Goal: Find specific page/section: Find specific page/section

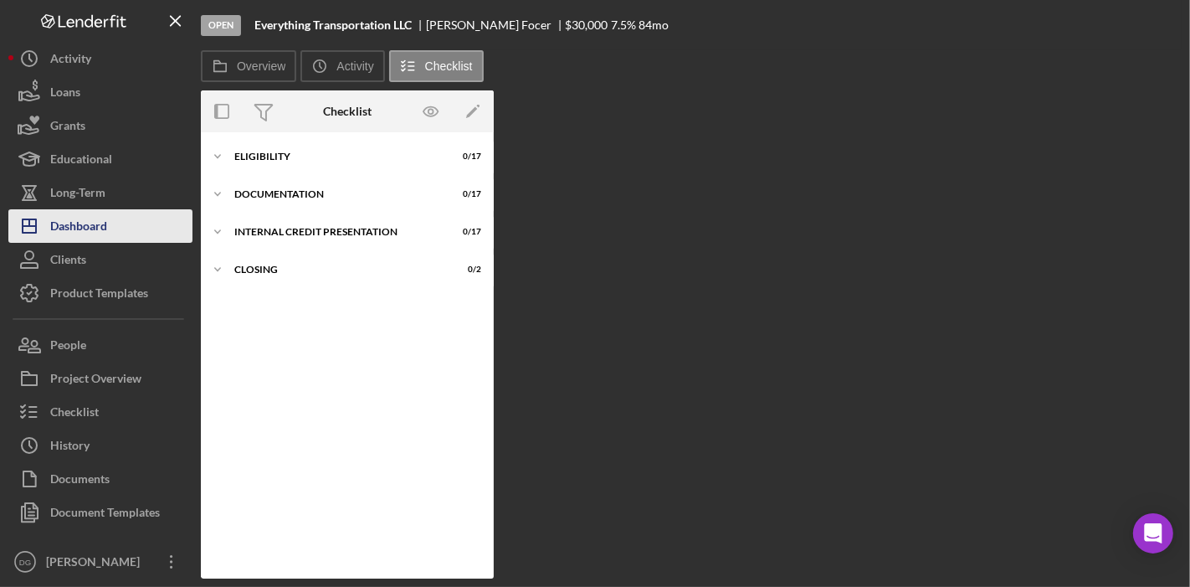
click at [79, 227] on div "Dashboard" at bounding box center [78, 228] width 57 height 38
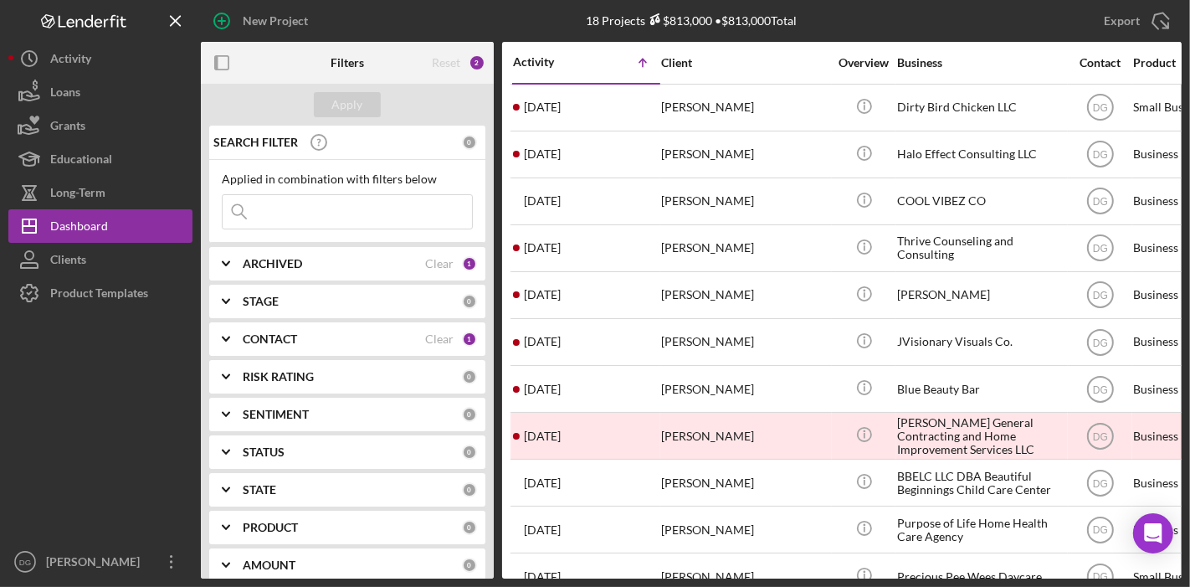
click at [382, 270] on div "ARCHIVED Clear 1" at bounding box center [360, 263] width 234 height 33
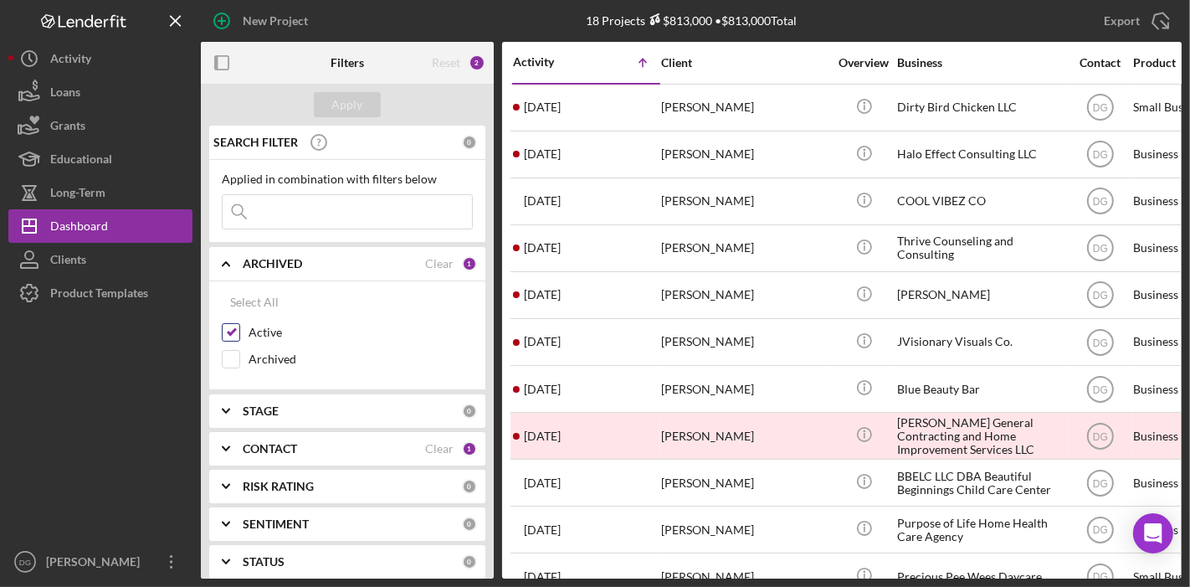
click at [229, 324] on input "Active" at bounding box center [231, 332] width 17 height 17
checkbox input "false"
click at [227, 364] on input "Archived" at bounding box center [231, 359] width 17 height 17
checkbox input "true"
click at [357, 99] on div "Apply" at bounding box center [347, 104] width 31 height 25
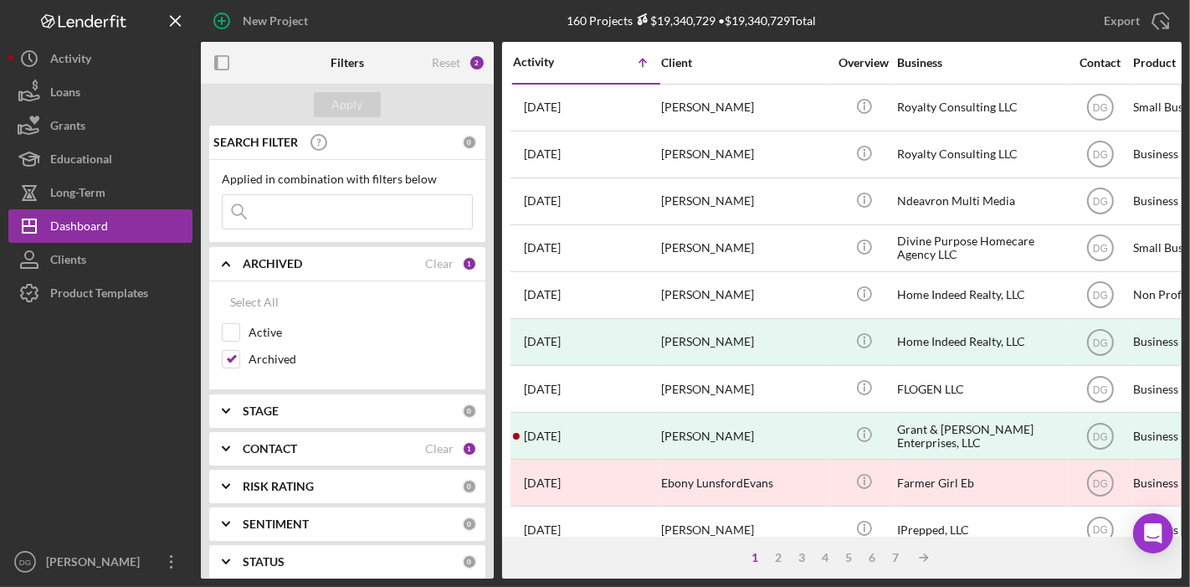
click at [290, 211] on input at bounding box center [347, 211] width 249 height 33
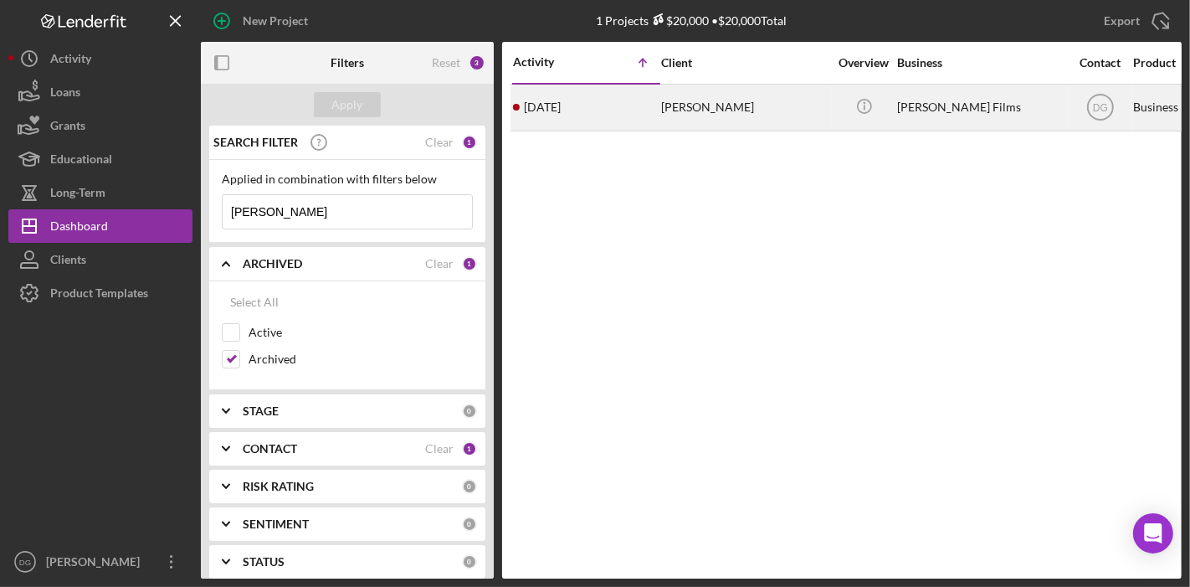
type input "[PERSON_NAME]"
click at [942, 110] on div "[PERSON_NAME] Films" at bounding box center [980, 107] width 167 height 44
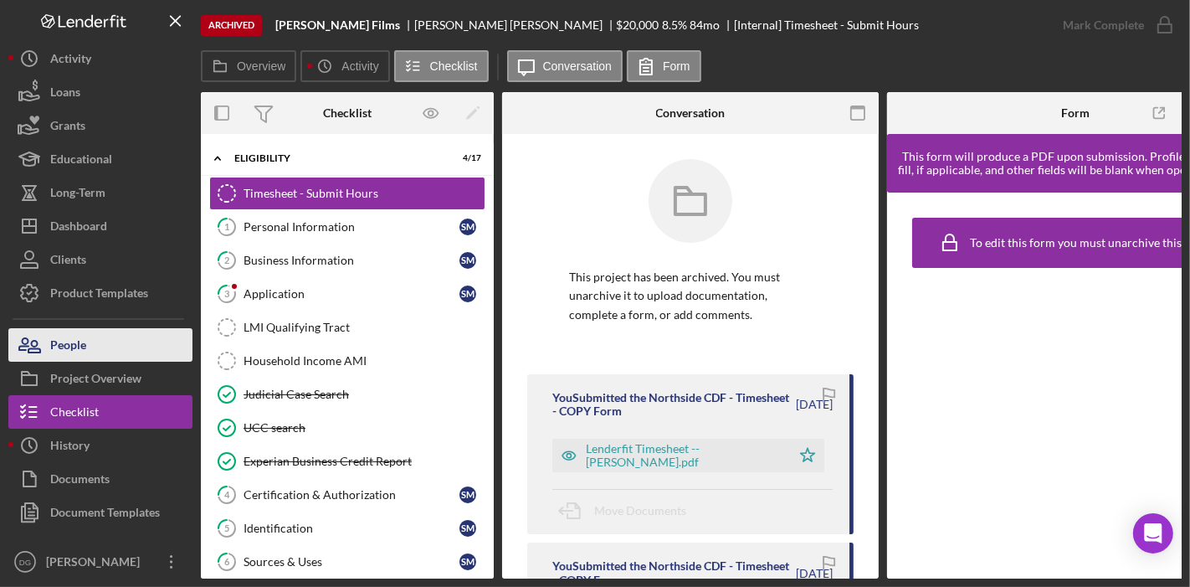
click at [71, 341] on div "People" at bounding box center [68, 347] width 36 height 38
